Goal: Check status: Check status

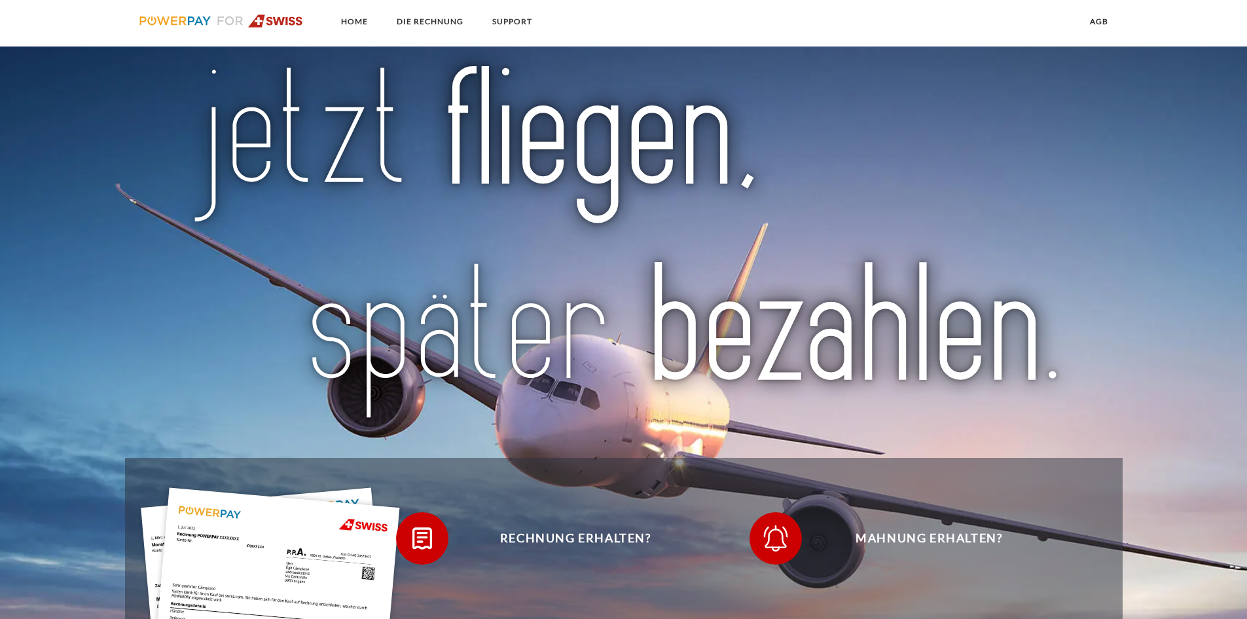
scroll to position [458, 0]
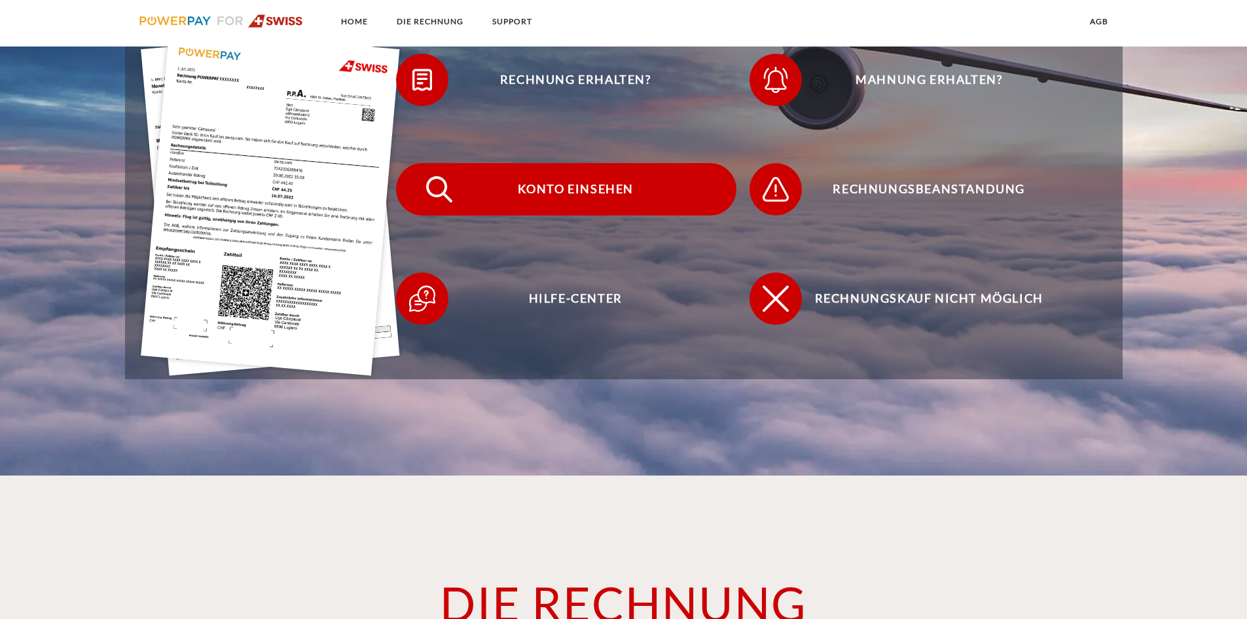
click at [579, 185] on span "Konto einsehen" at bounding box center [575, 189] width 321 height 52
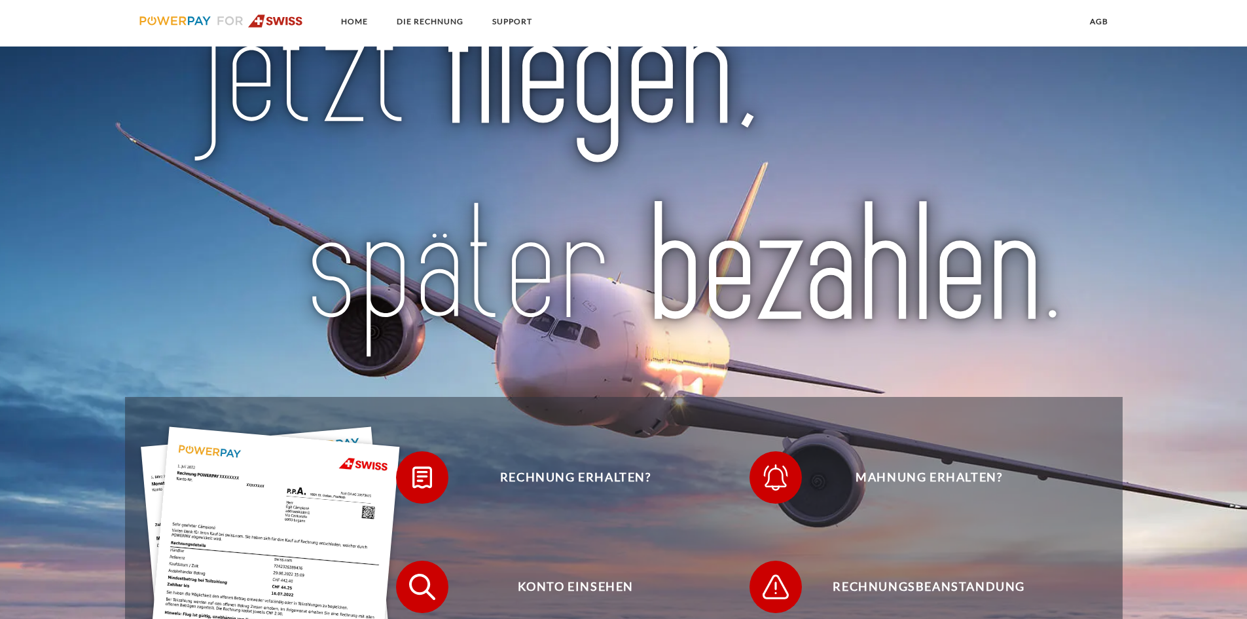
scroll to position [131, 0]
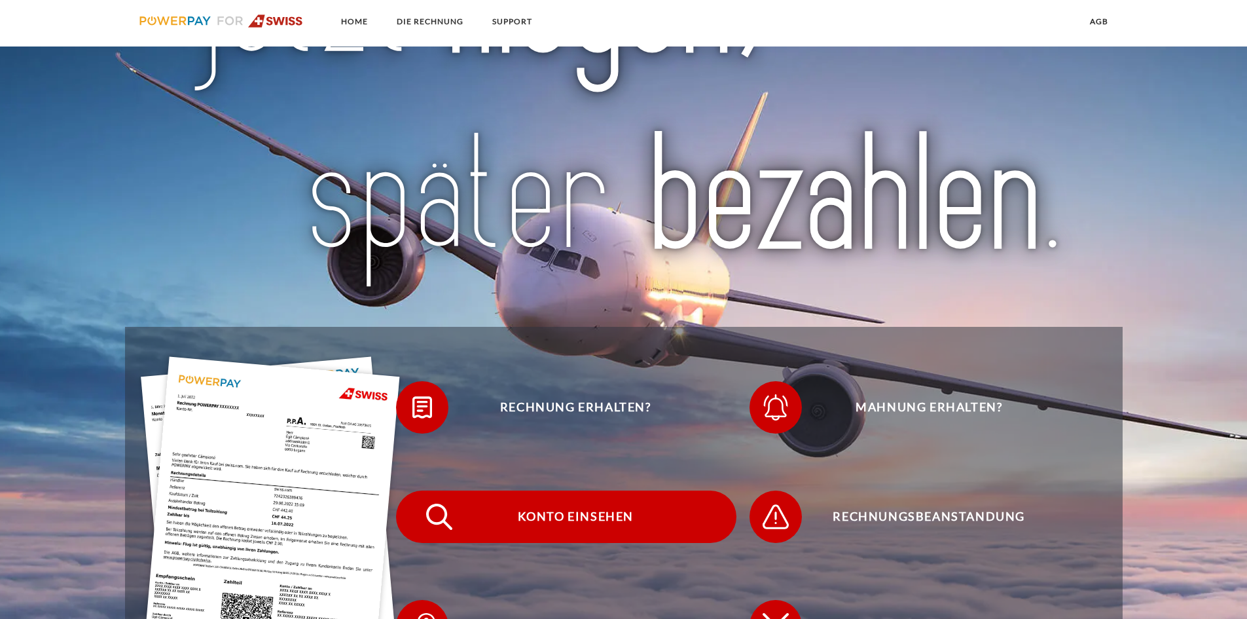
click at [564, 507] on span "Konto einsehen" at bounding box center [575, 516] width 321 height 52
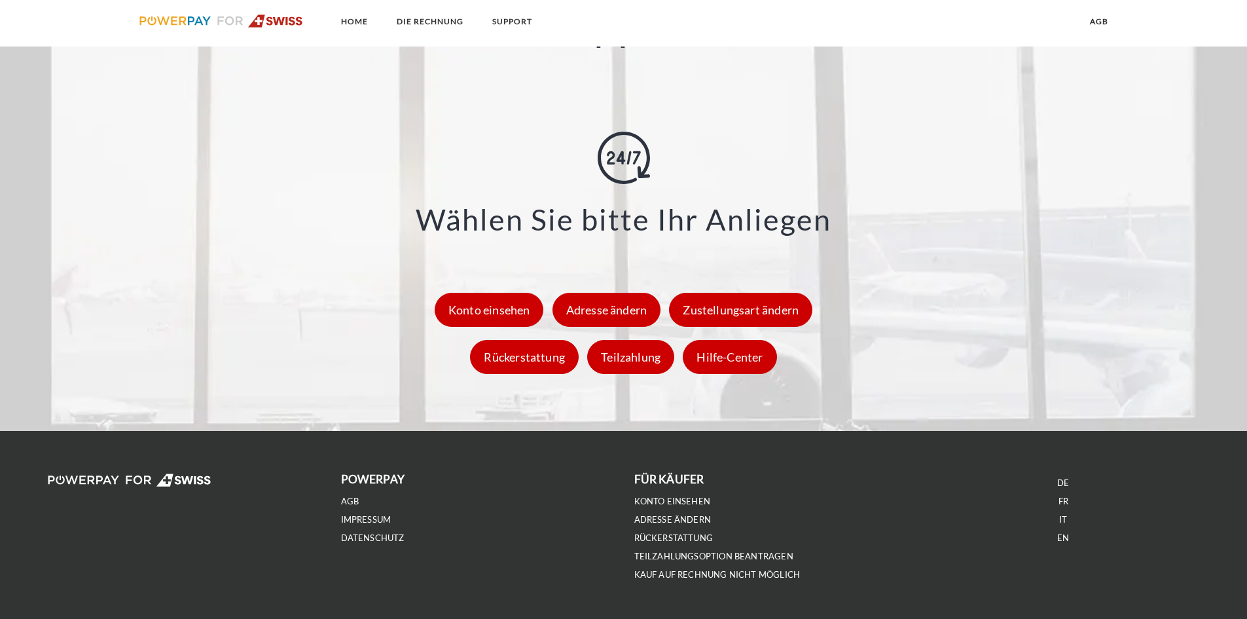
scroll to position [1829, 0]
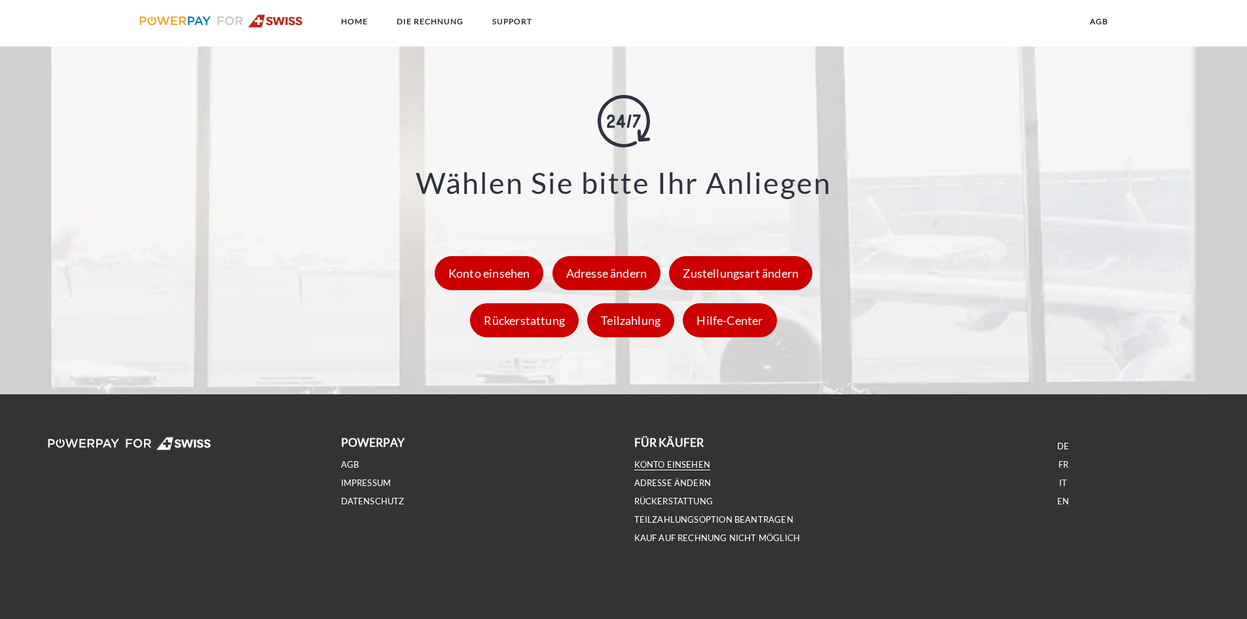
click at [689, 464] on link "Konto einsehen" at bounding box center [672, 464] width 77 height 11
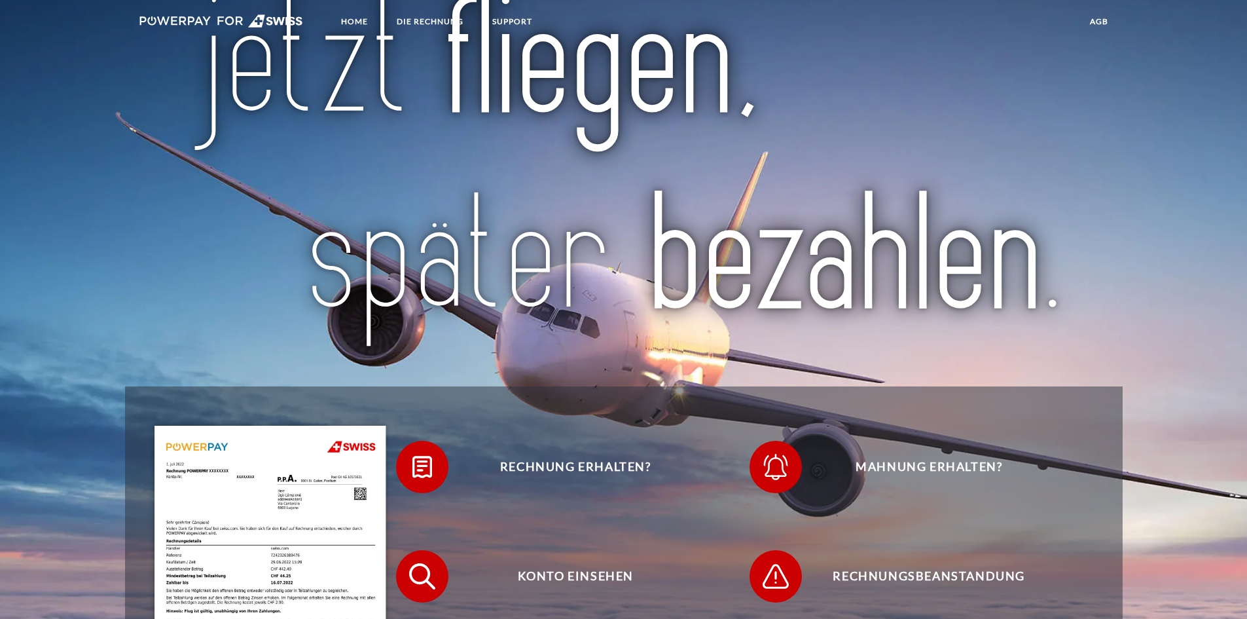
scroll to position [0, 0]
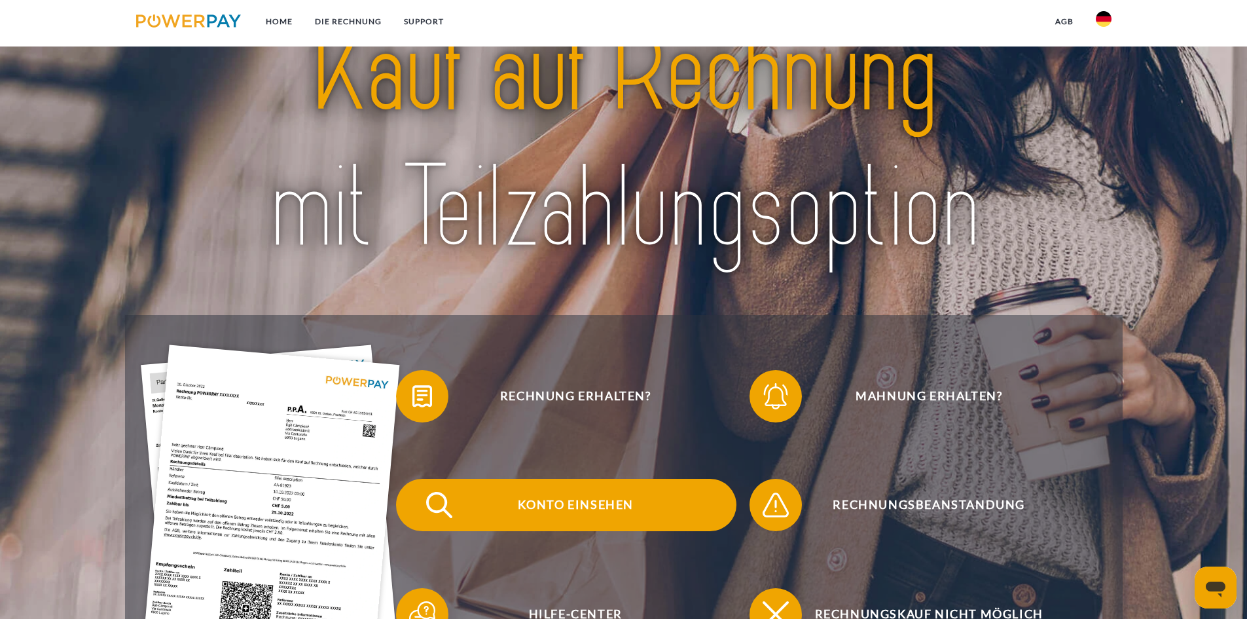
click at [582, 496] on span "Konto einsehen" at bounding box center [575, 505] width 321 height 52
